Goal: Task Accomplishment & Management: Manage account settings

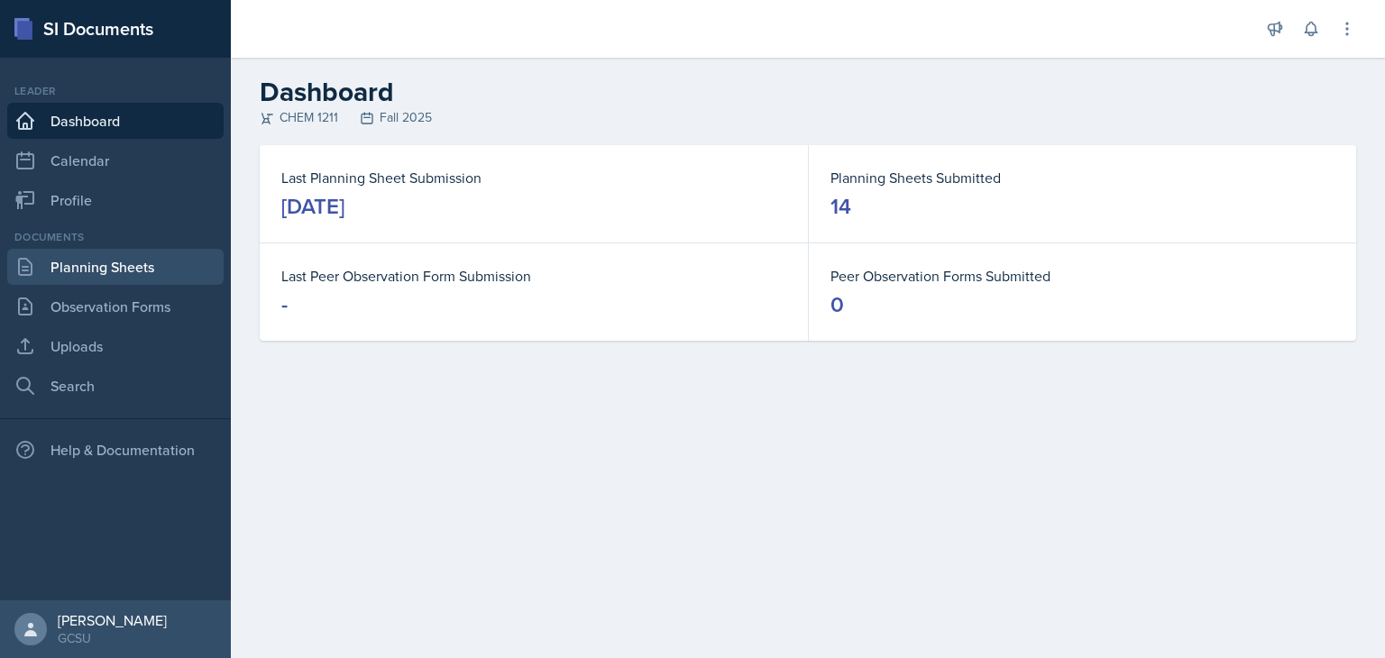
click at [122, 272] on link "Planning Sheets" at bounding box center [115, 267] width 216 height 36
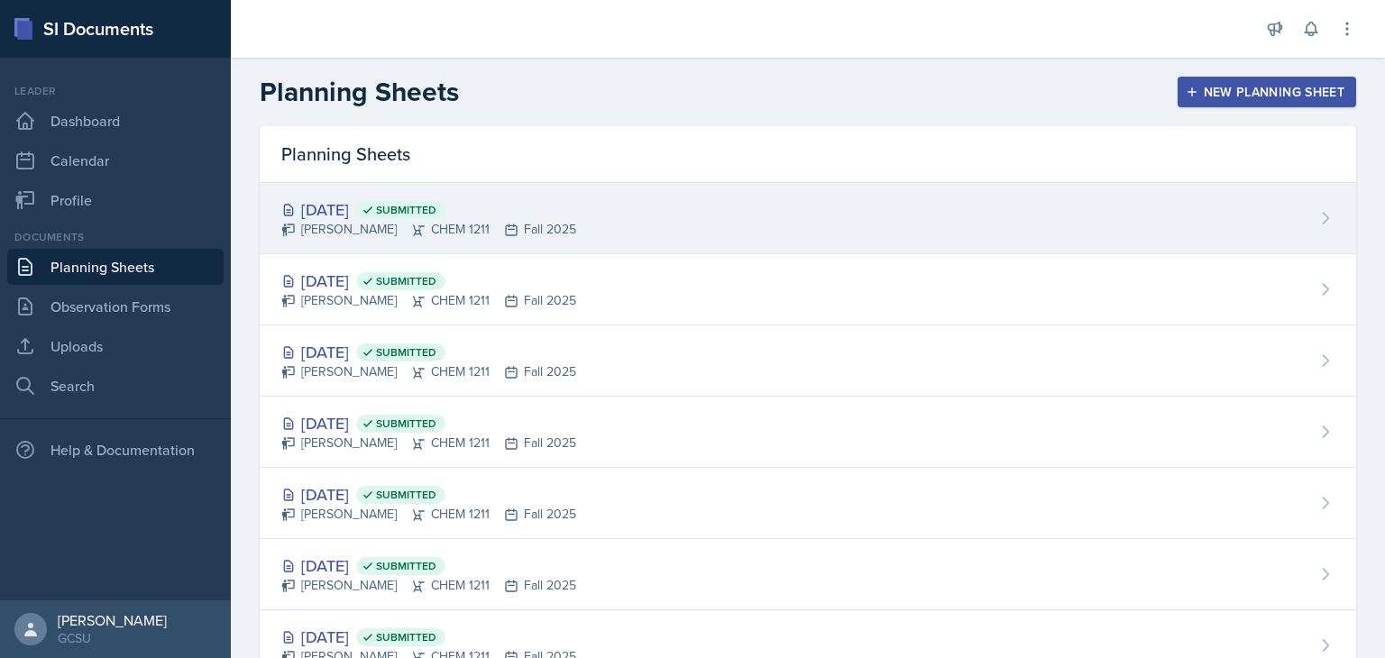
click at [545, 205] on div "[DATE] Submitted" at bounding box center [428, 209] width 295 height 24
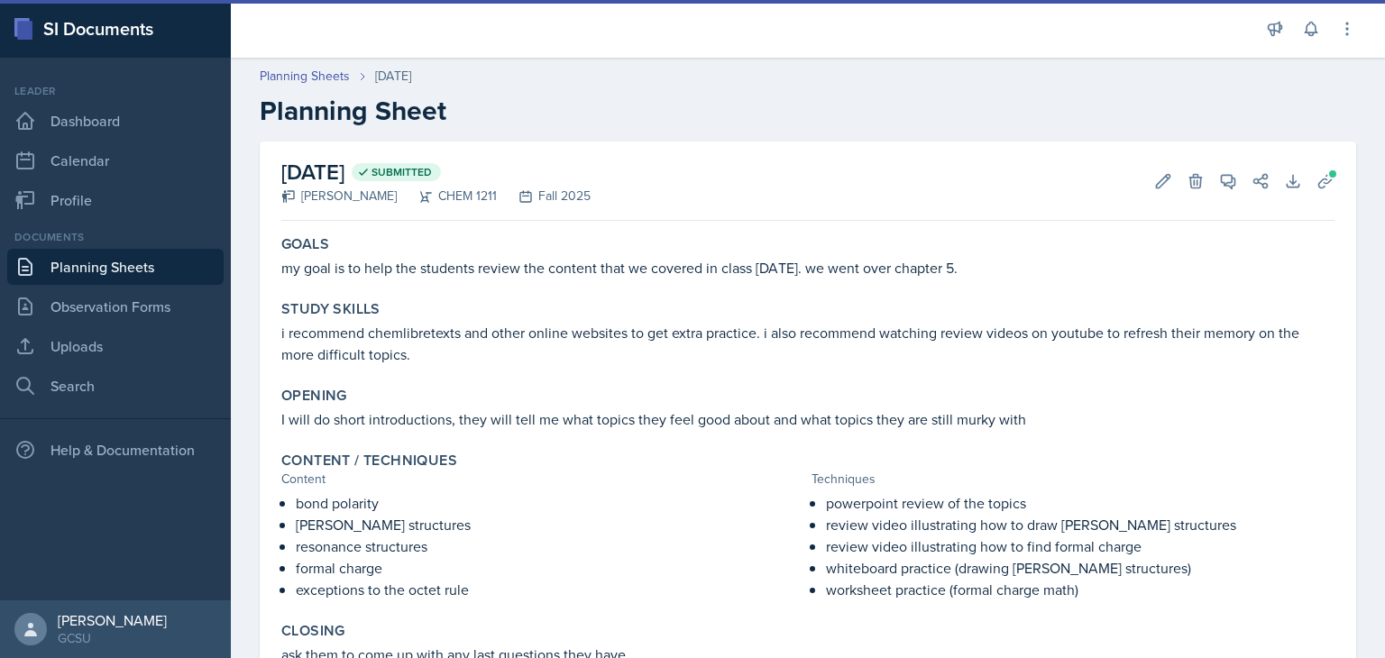
scroll to position [123, 0]
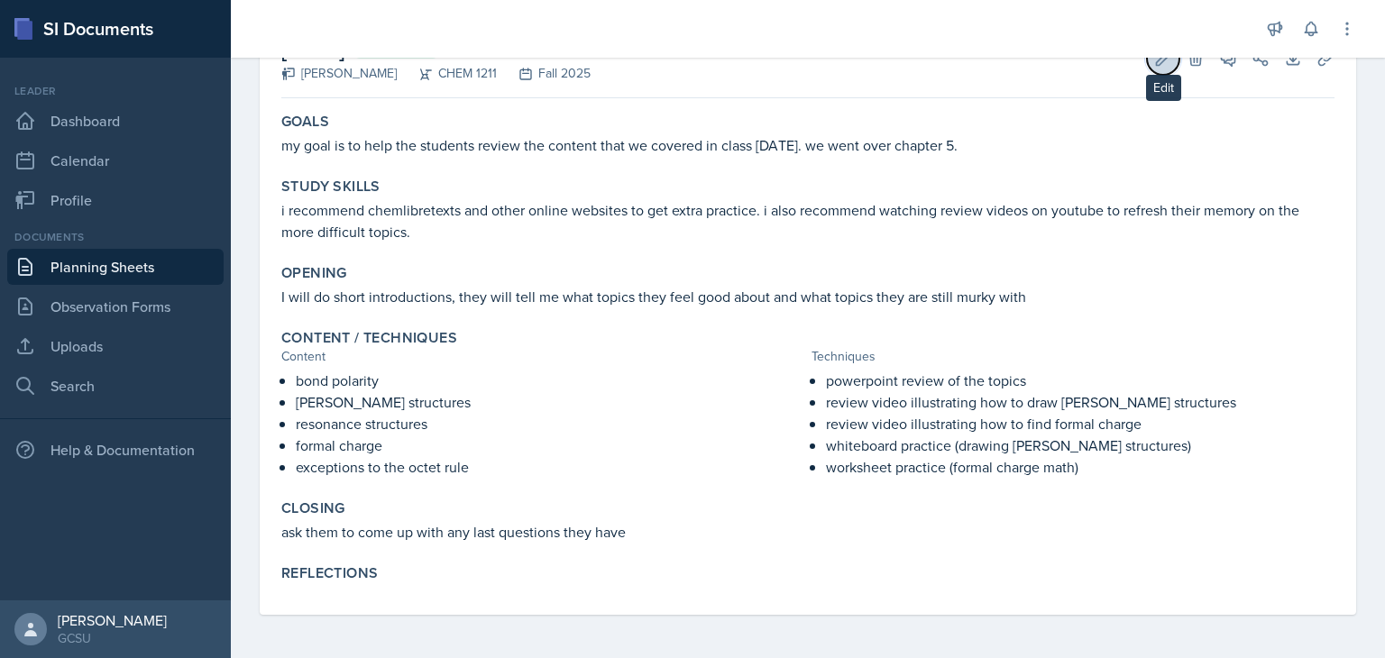
click at [1154, 61] on icon at bounding box center [1163, 59] width 18 height 18
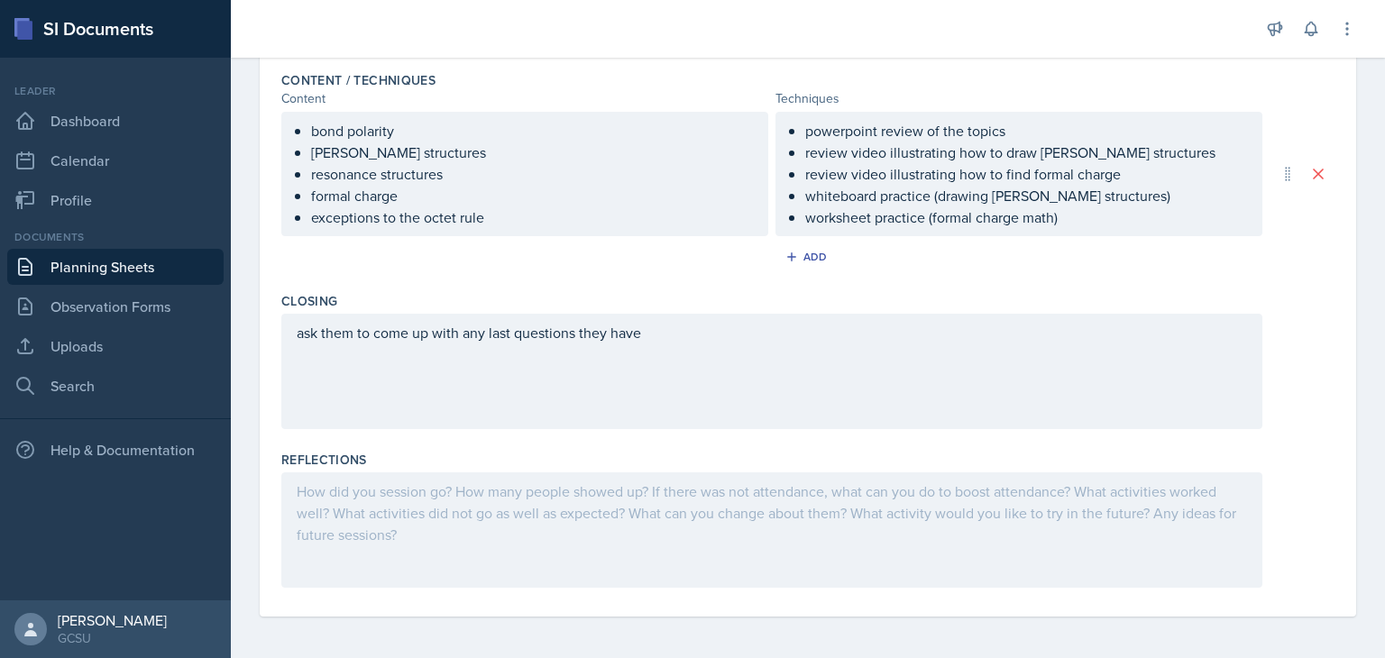
click at [588, 553] on div at bounding box center [771, 529] width 981 height 115
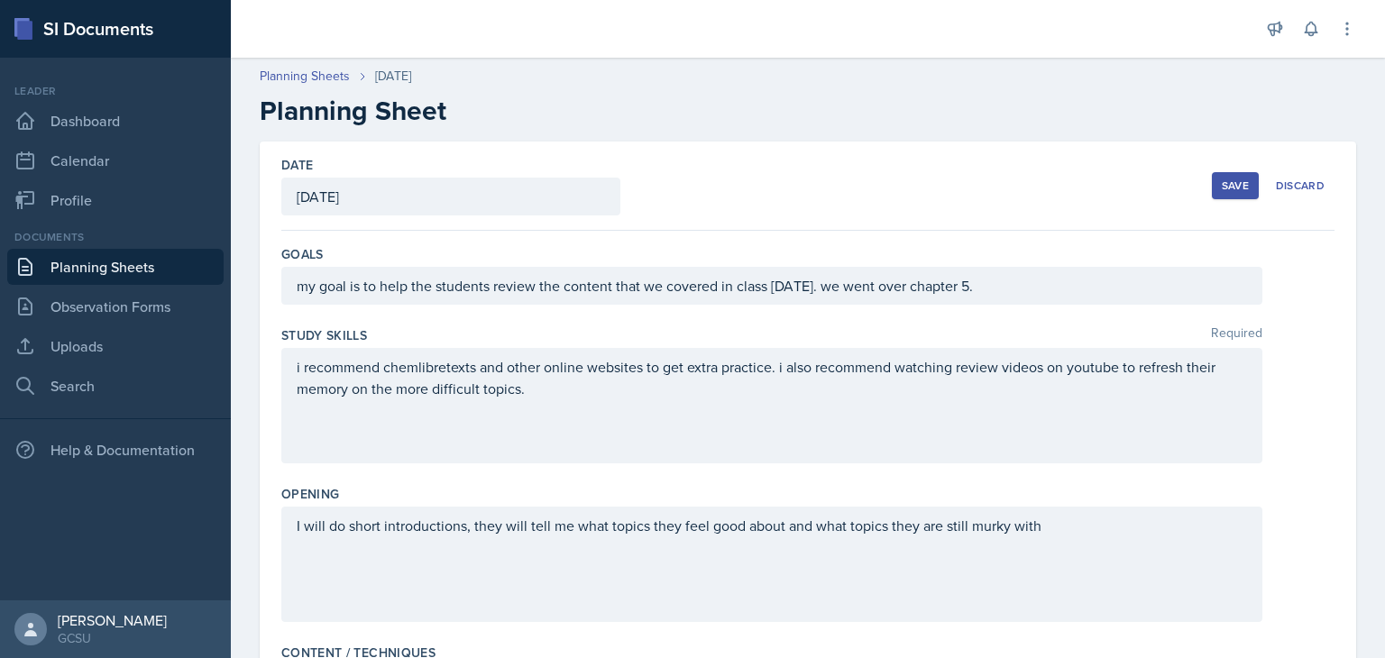
scroll to position [0, 0]
click at [1212, 188] on button "Save" at bounding box center [1235, 185] width 47 height 27
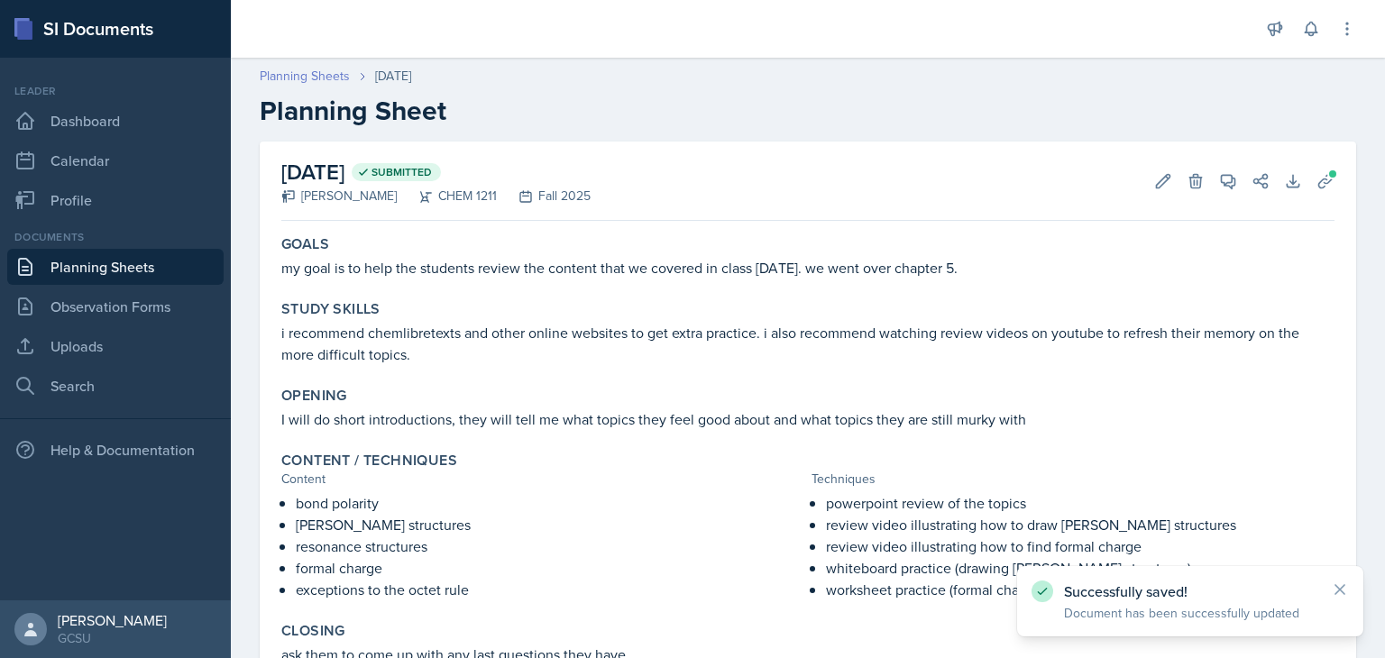
click at [313, 78] on link "Planning Sheets" at bounding box center [305, 76] width 90 height 19
